Goal: Use online tool/utility: Utilize a website feature to perform a specific function

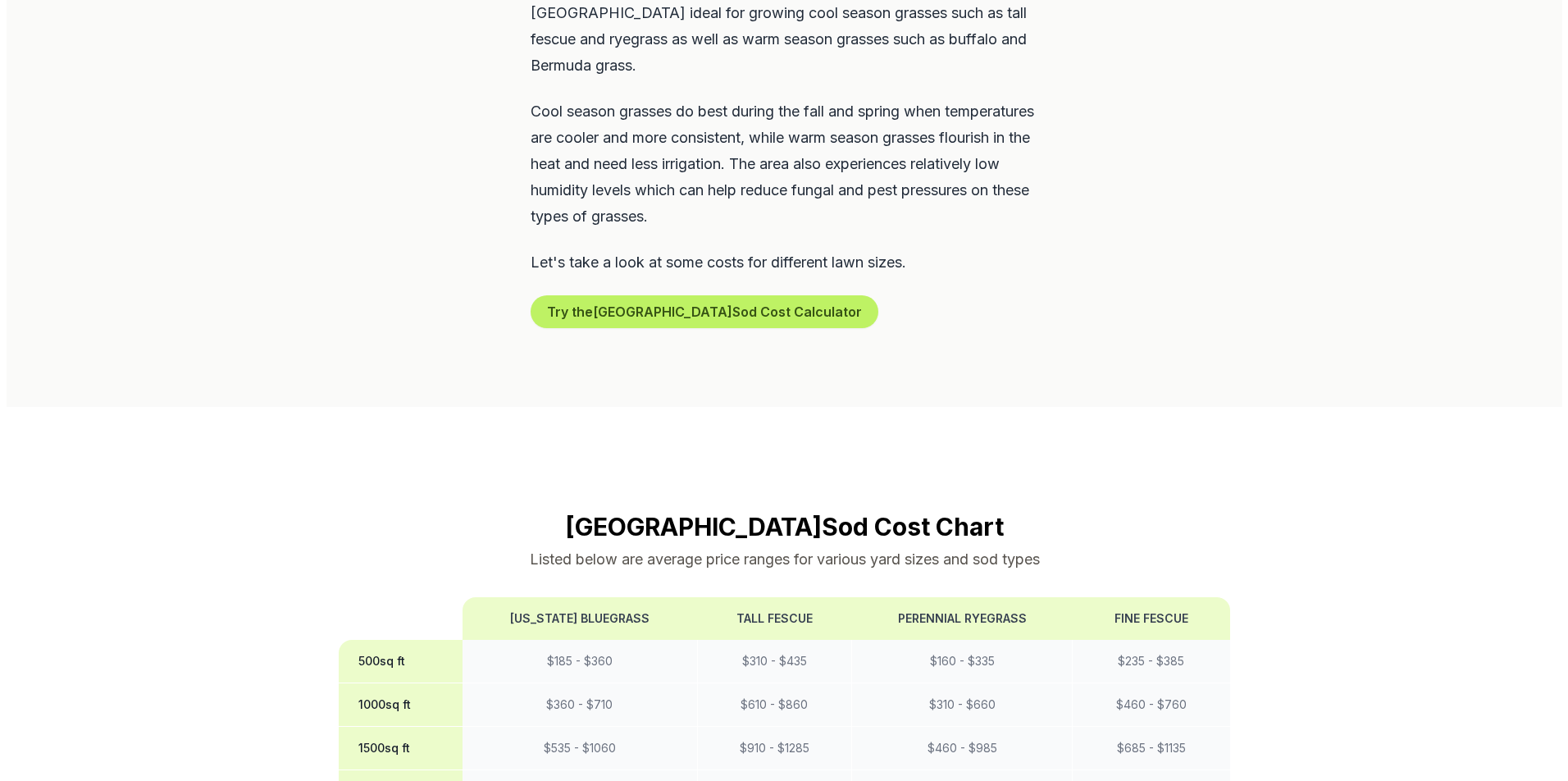
scroll to position [1148, 0]
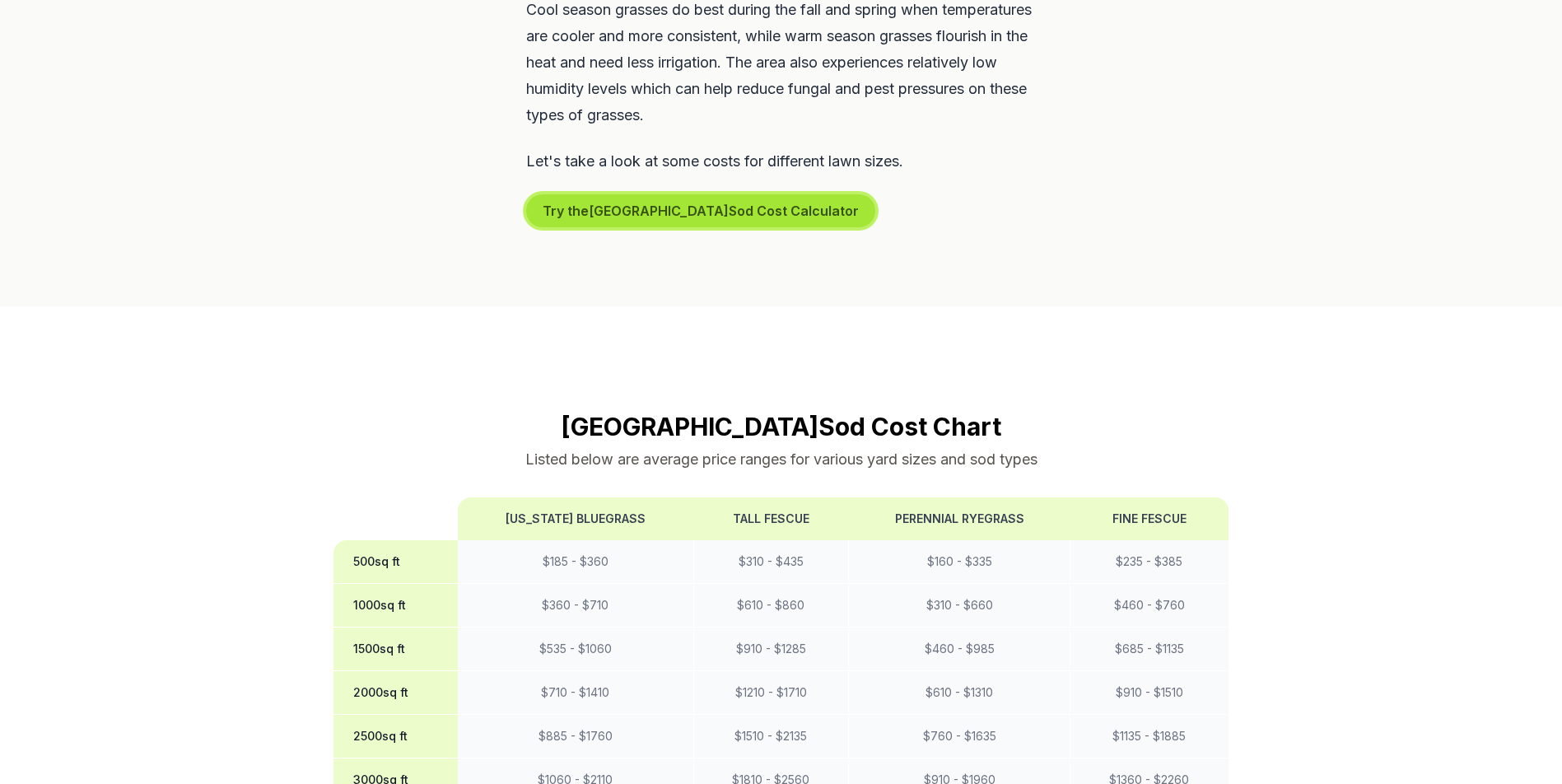
click at [677, 195] on button "Try the Rapid City Sod Cost Calculator" at bounding box center [701, 211] width 349 height 33
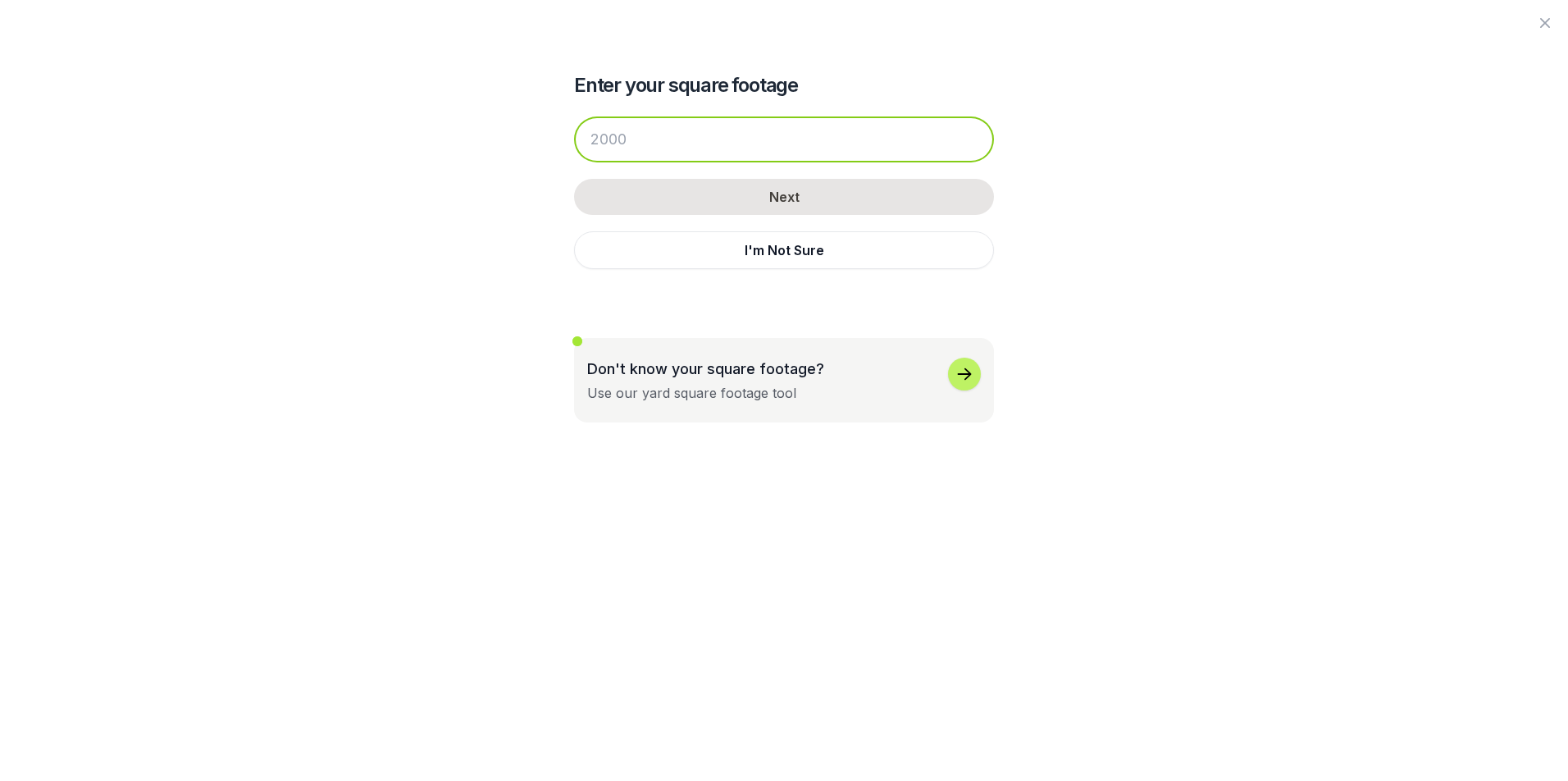
click at [681, 144] on input "number" at bounding box center [784, 140] width 420 height 46
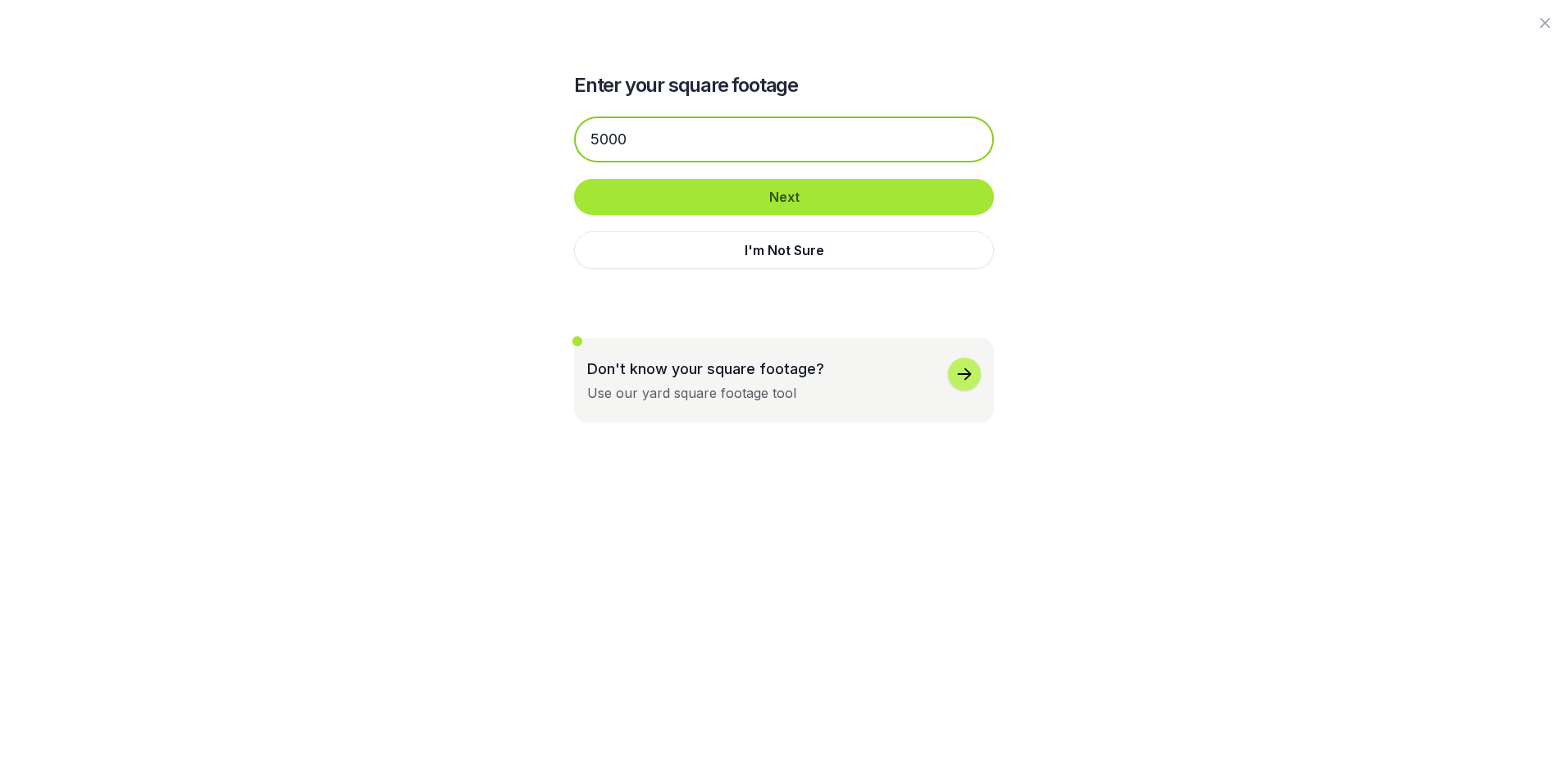
type input "5000"
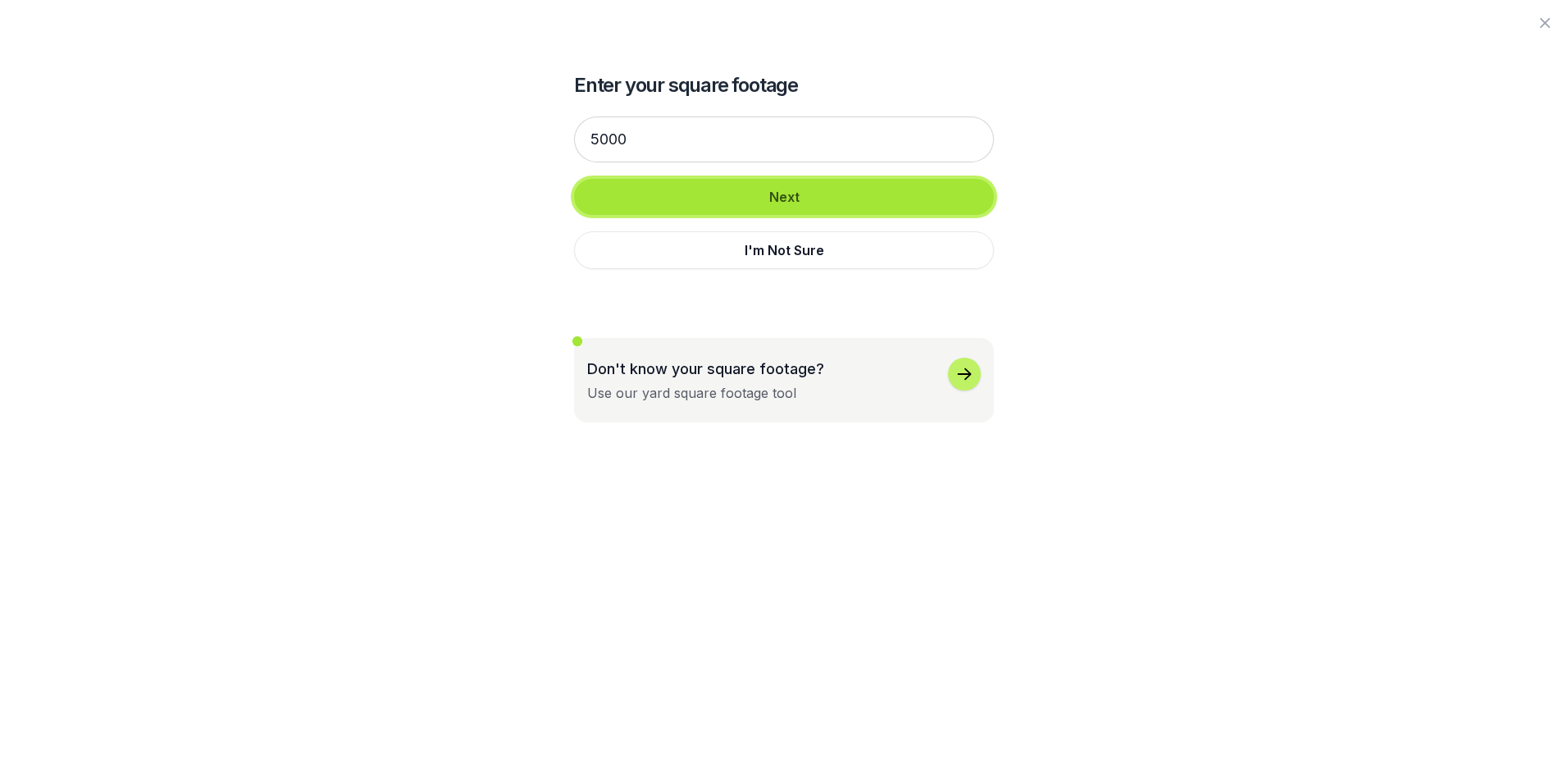
click at [782, 199] on button "Next" at bounding box center [784, 197] width 420 height 36
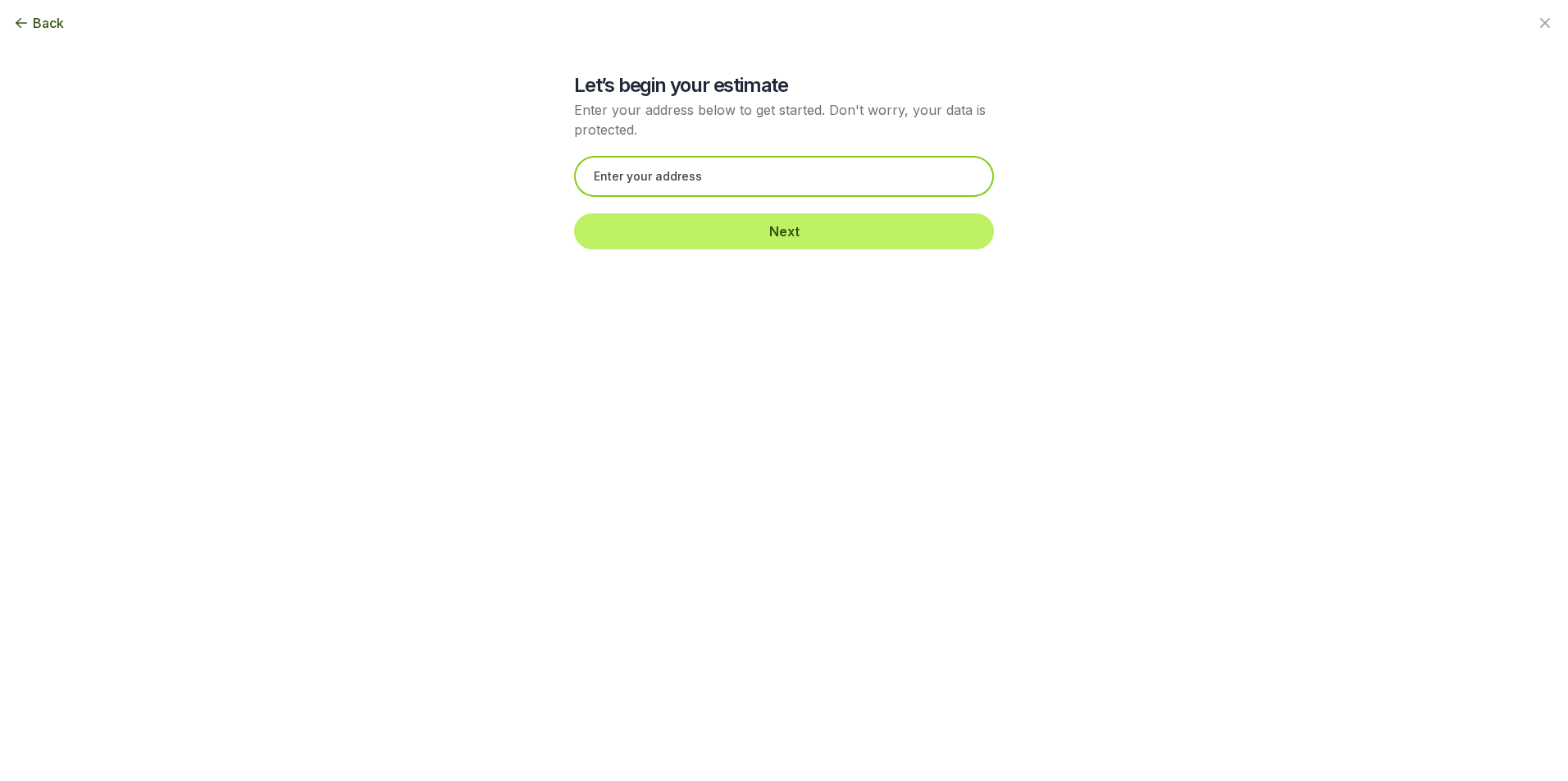
click at [759, 186] on input "text" at bounding box center [784, 176] width 420 height 41
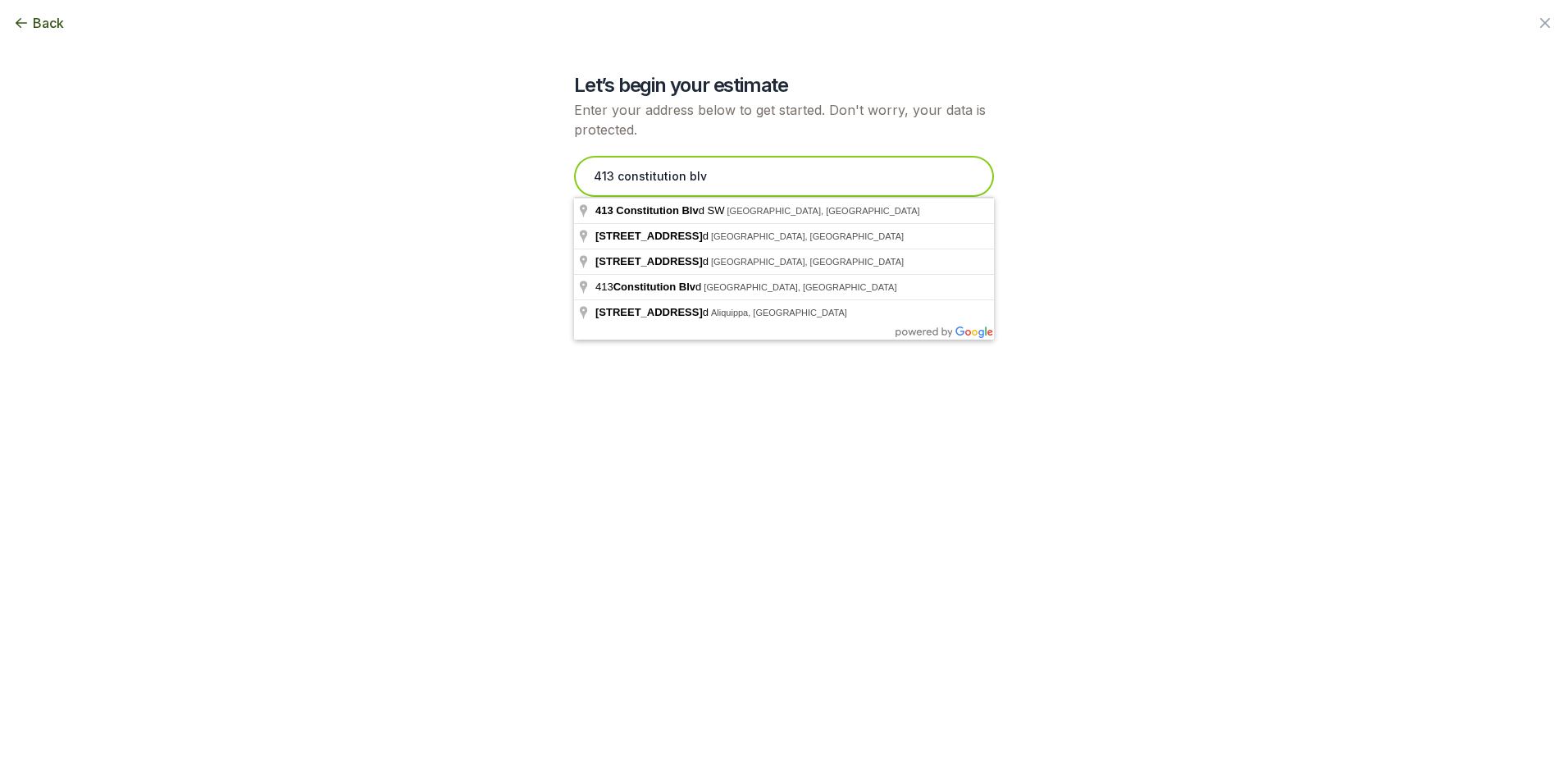
type input "[STREET_ADDRESS]"
drag, startPoint x: 818, startPoint y: 180, endPoint x: 381, endPoint y: 158, distance: 437.6
click at [381, 158] on div "Let’s begin your estimate Enter your address below to get started. Don't worry,…" at bounding box center [784, 133] width 892 height 266
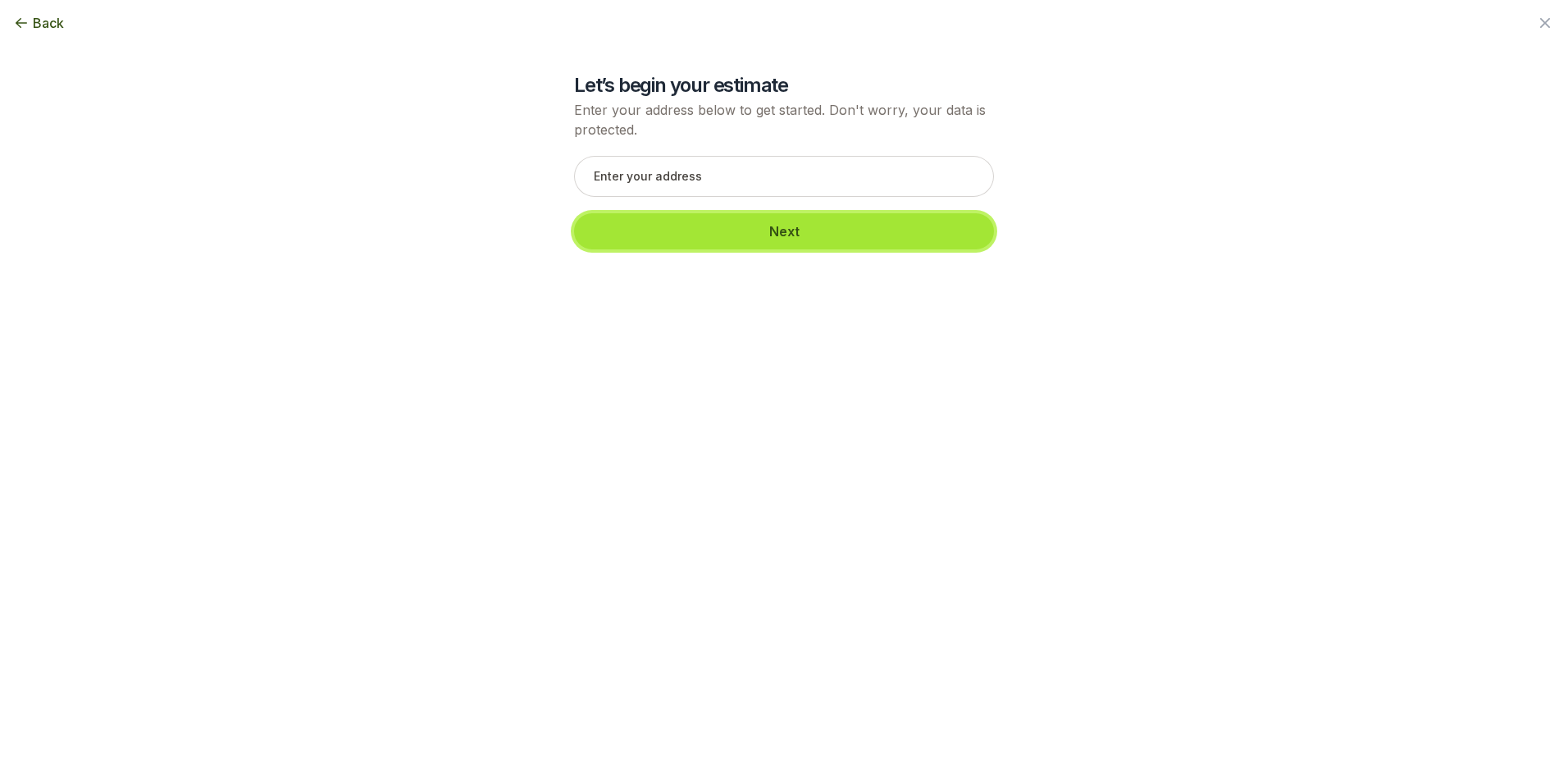
click at [718, 237] on button "Next" at bounding box center [784, 231] width 420 height 36
click at [717, 238] on button "Next" at bounding box center [784, 231] width 420 height 36
